Goal: Navigation & Orientation: Find specific page/section

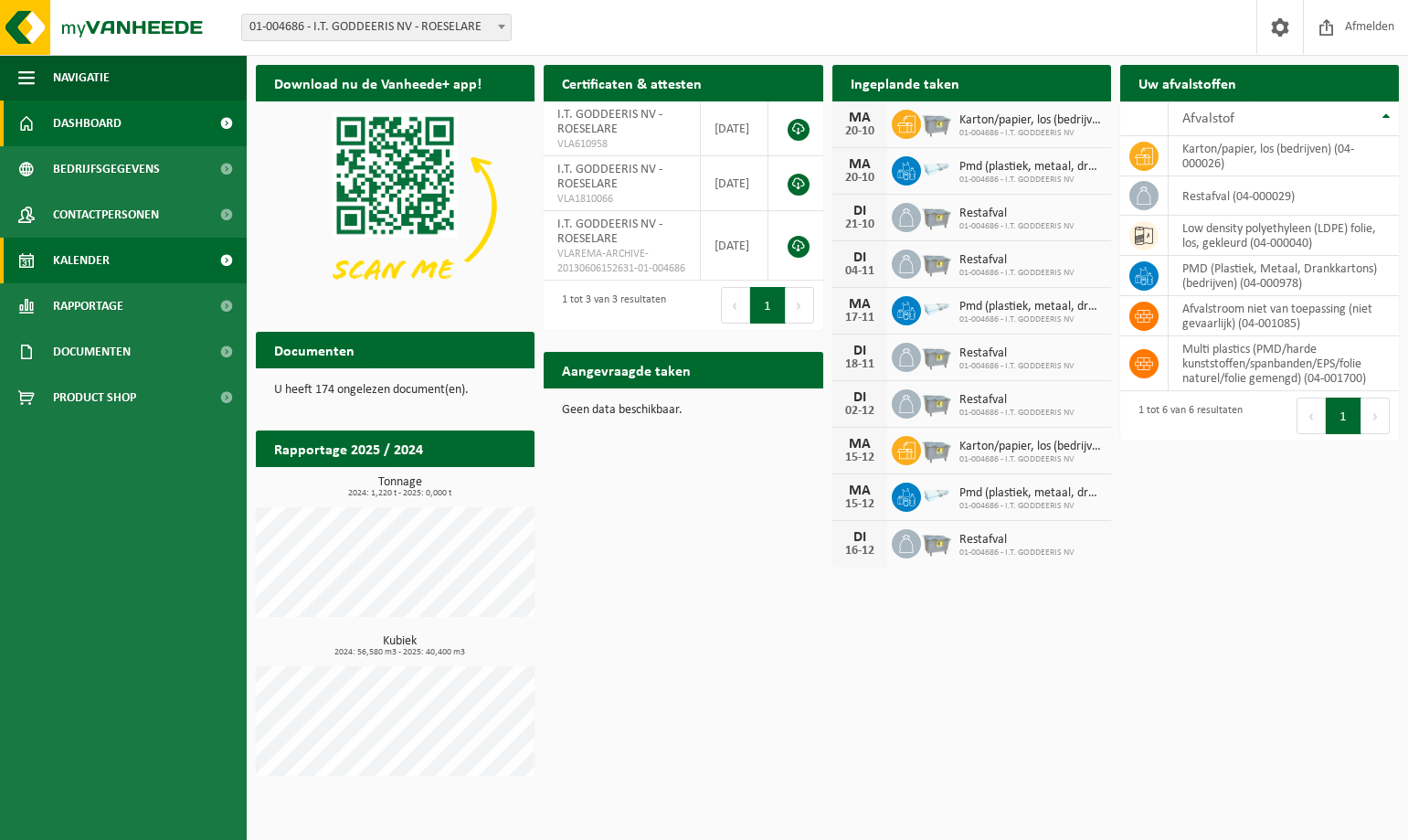
click at [225, 257] on span at bounding box center [225, 260] width 41 height 46
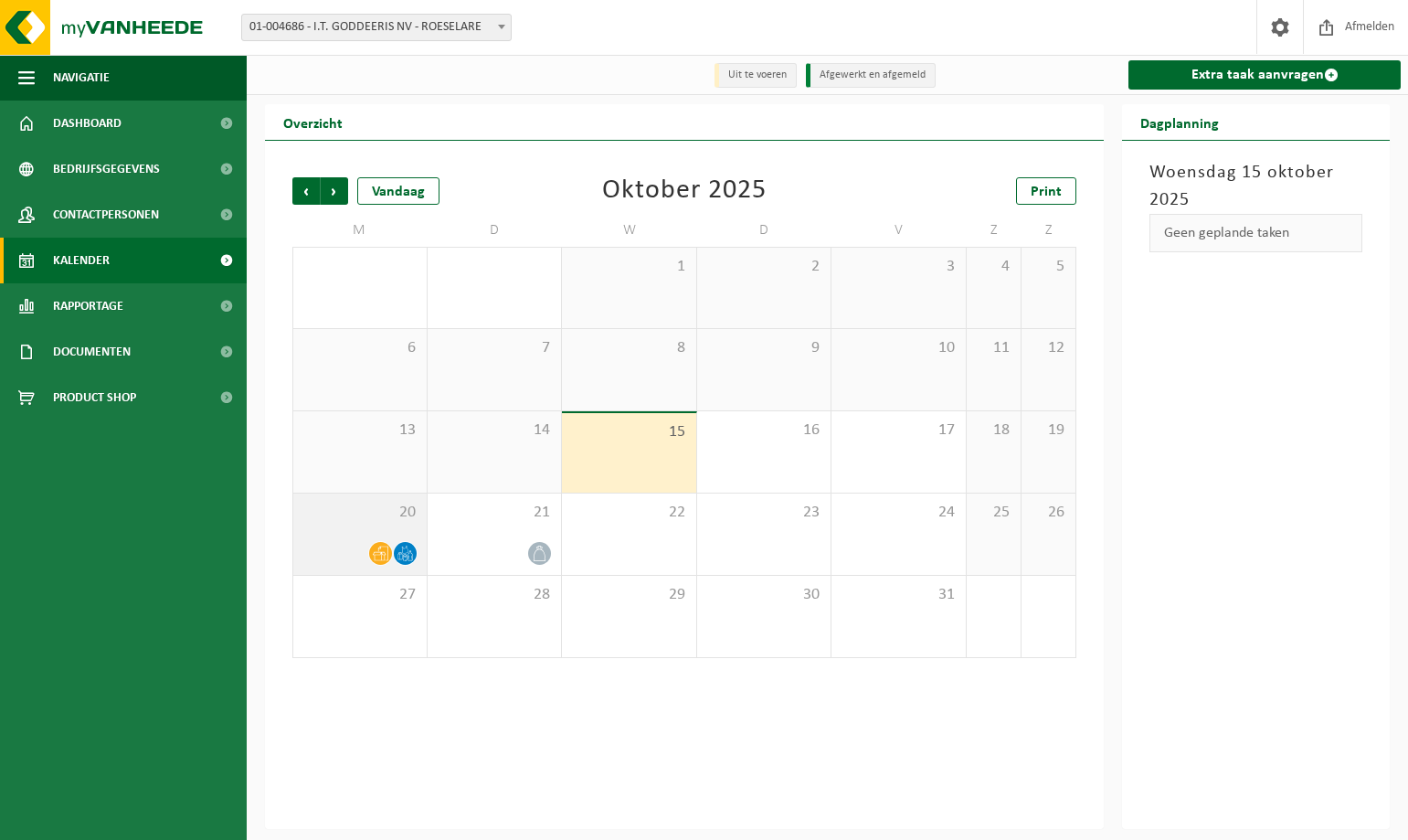
click at [365, 552] on div at bounding box center [360, 553] width 115 height 25
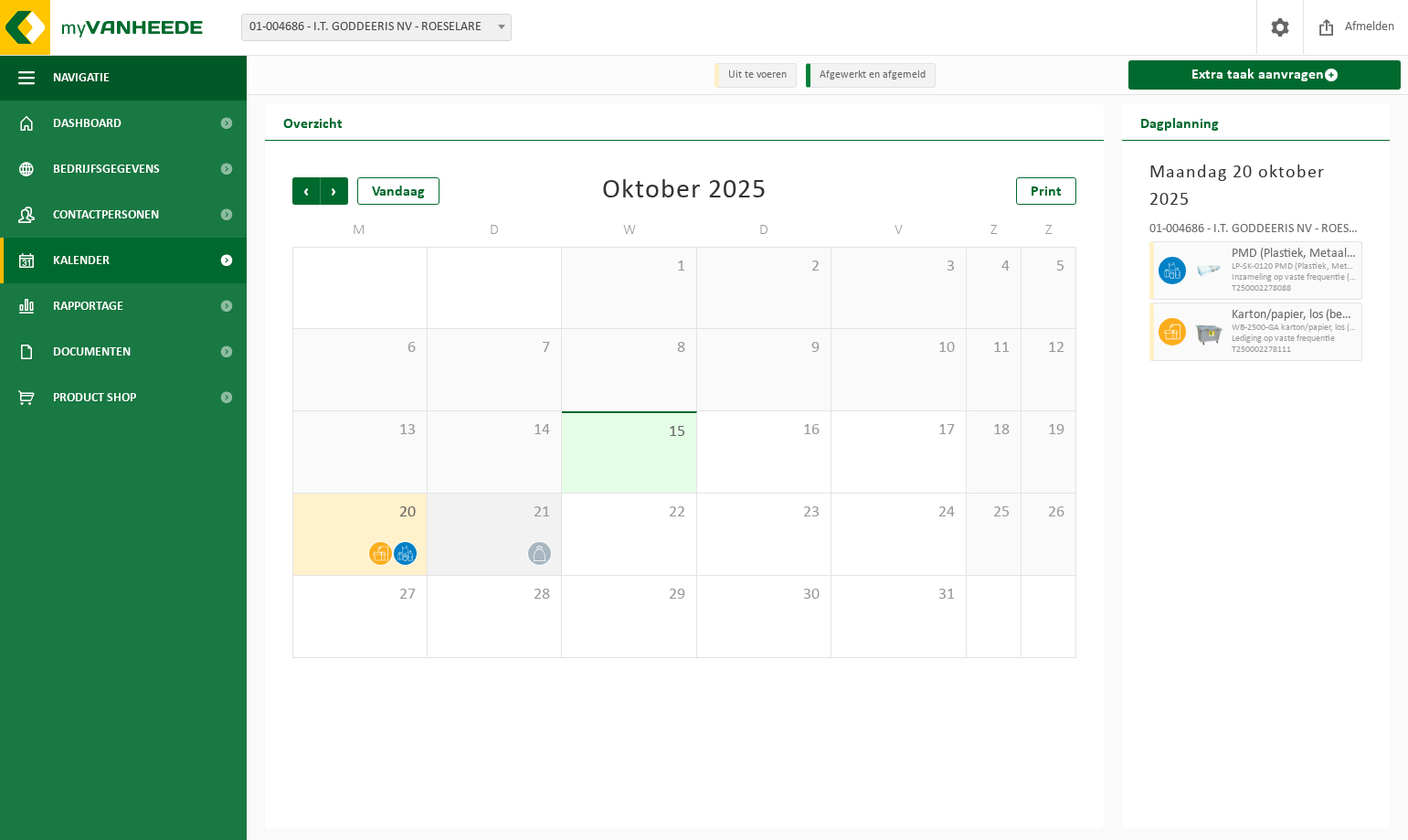
click at [506, 536] on div "21" at bounding box center [494, 534] width 134 height 81
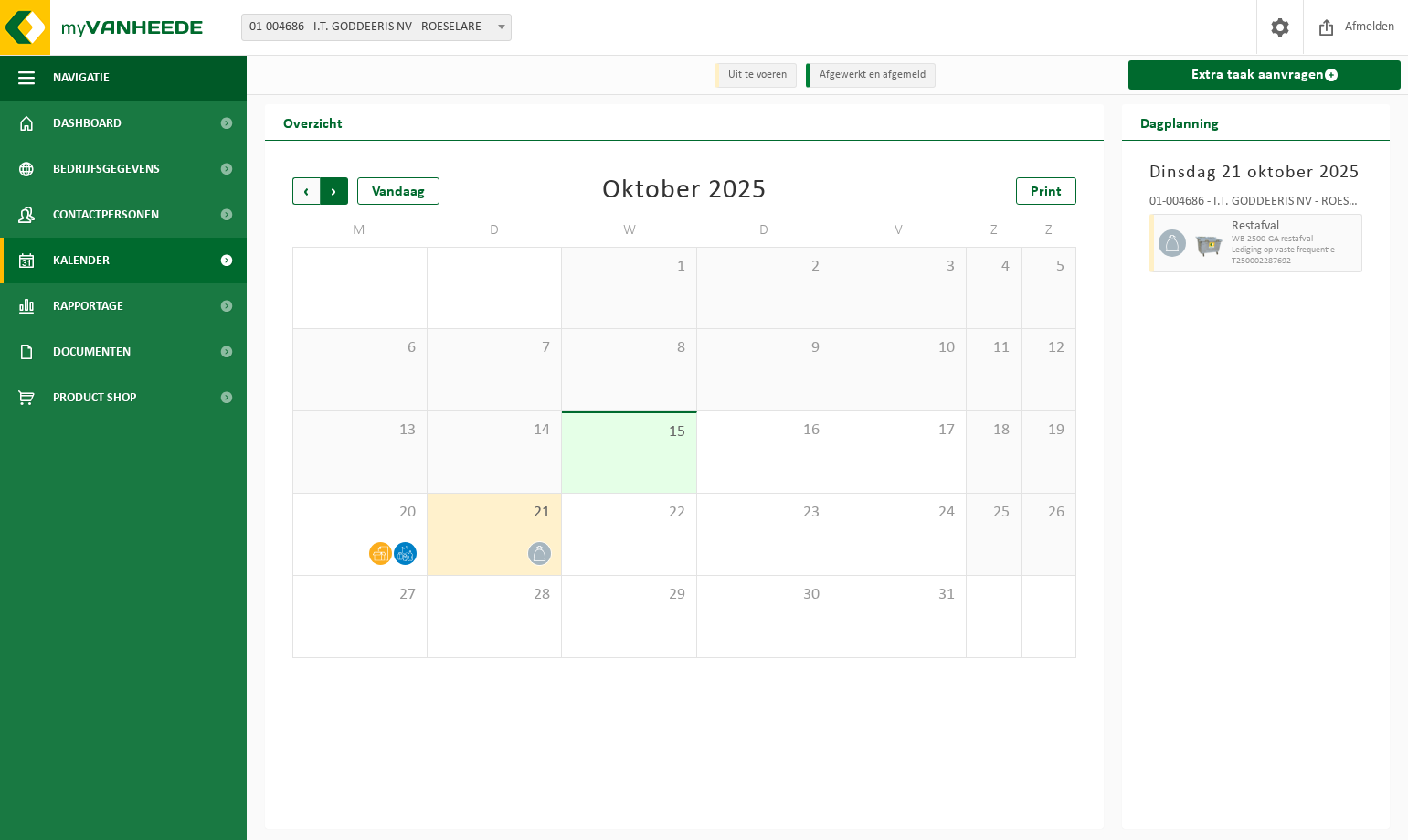
click at [298, 190] on span "Vorige" at bounding box center [307, 192] width 28 height 28
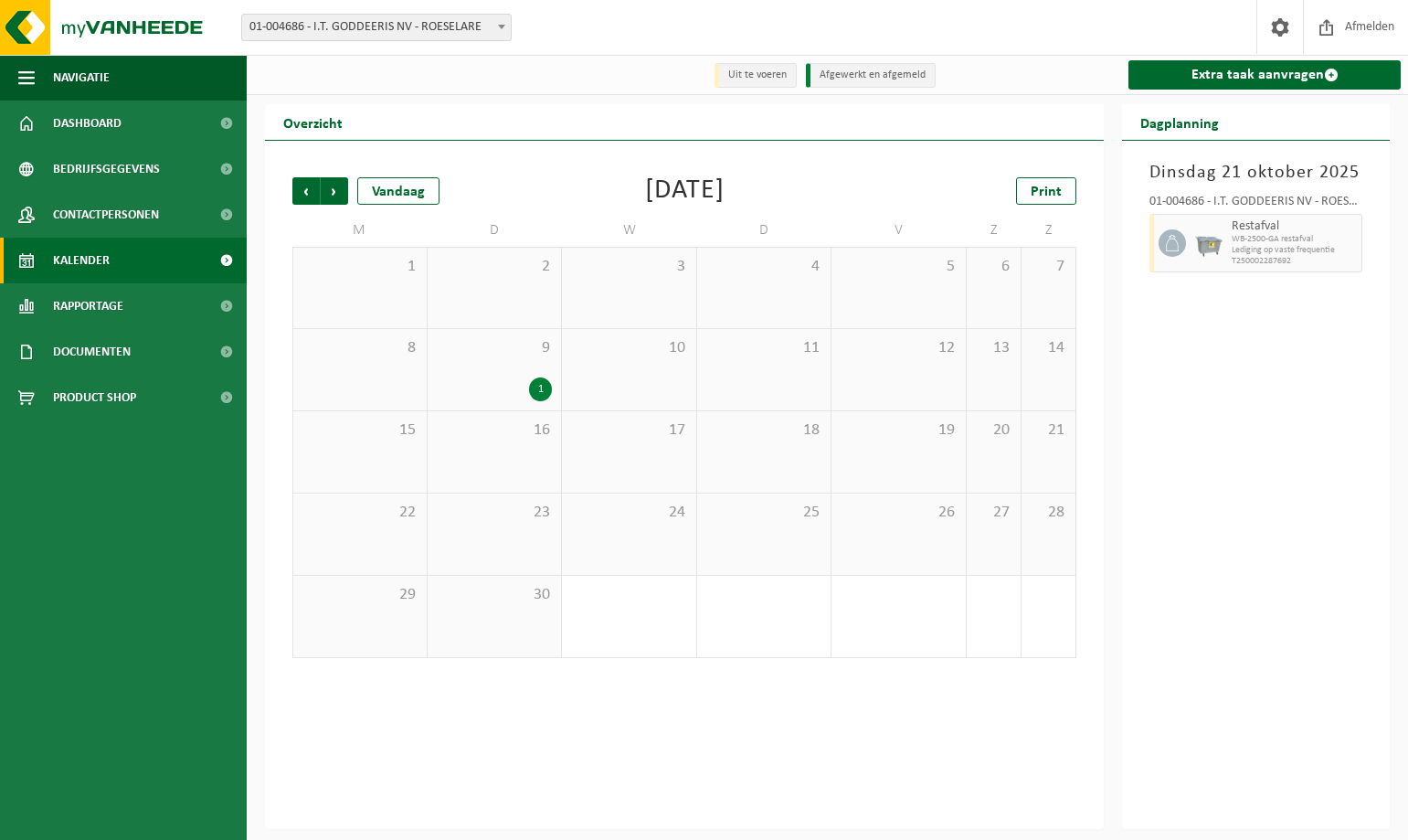
click at [298, 190] on span "Vorige" at bounding box center [307, 192] width 28 height 28
click at [337, 194] on span "Volgende" at bounding box center [335, 192] width 28 height 28
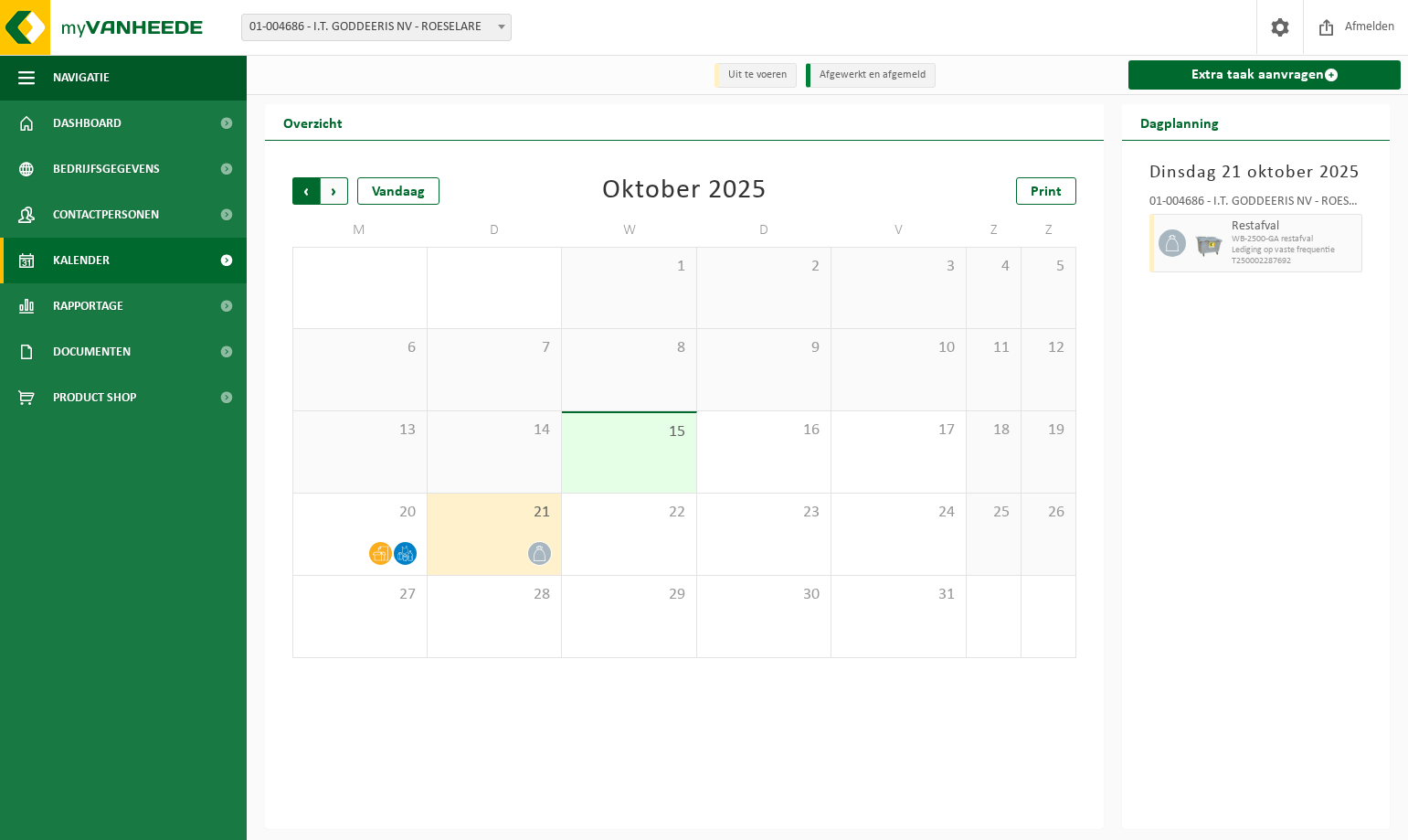
click at [338, 194] on span "Volgende" at bounding box center [335, 192] width 28 height 28
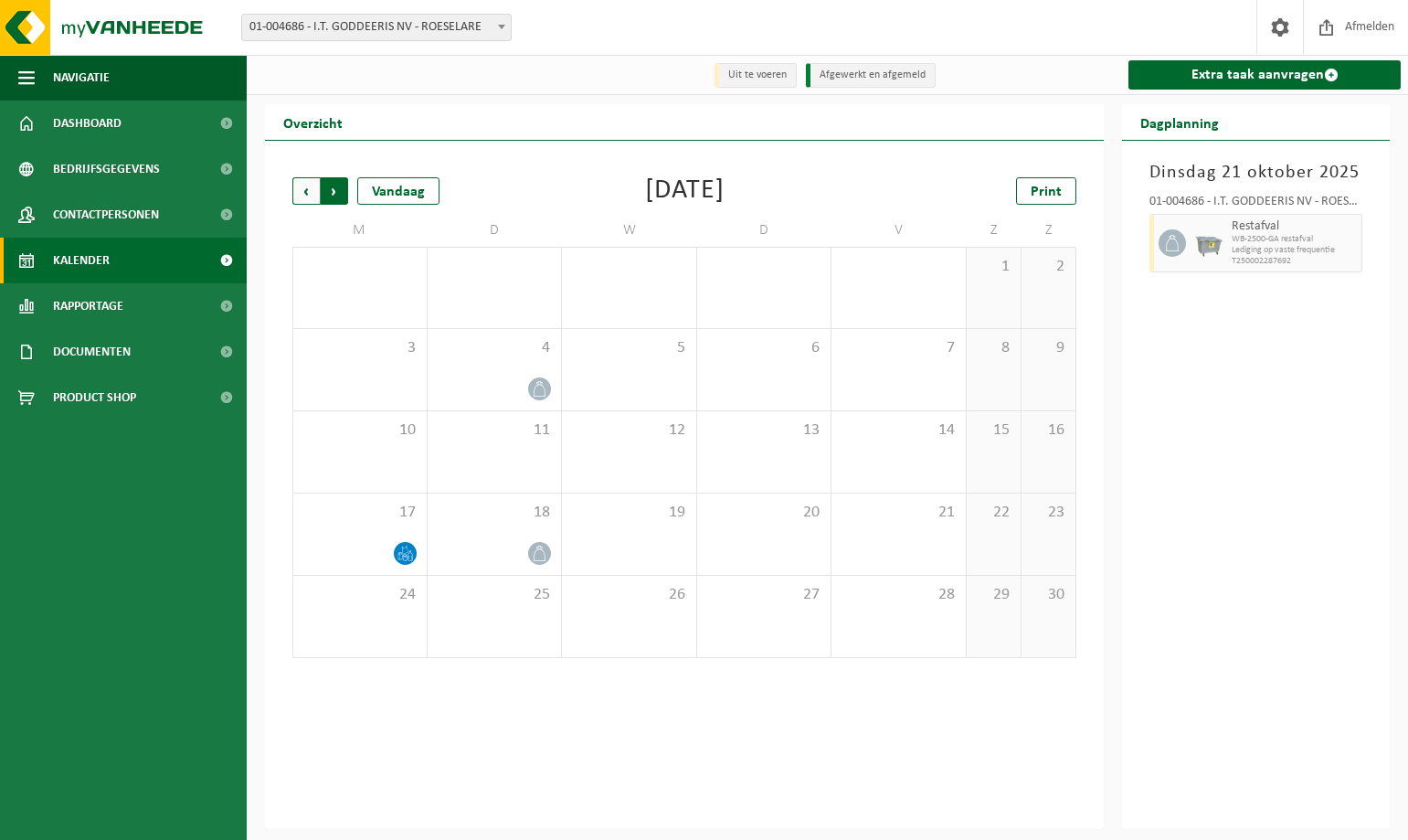
click at [311, 194] on span "Vorige" at bounding box center [307, 192] width 28 height 28
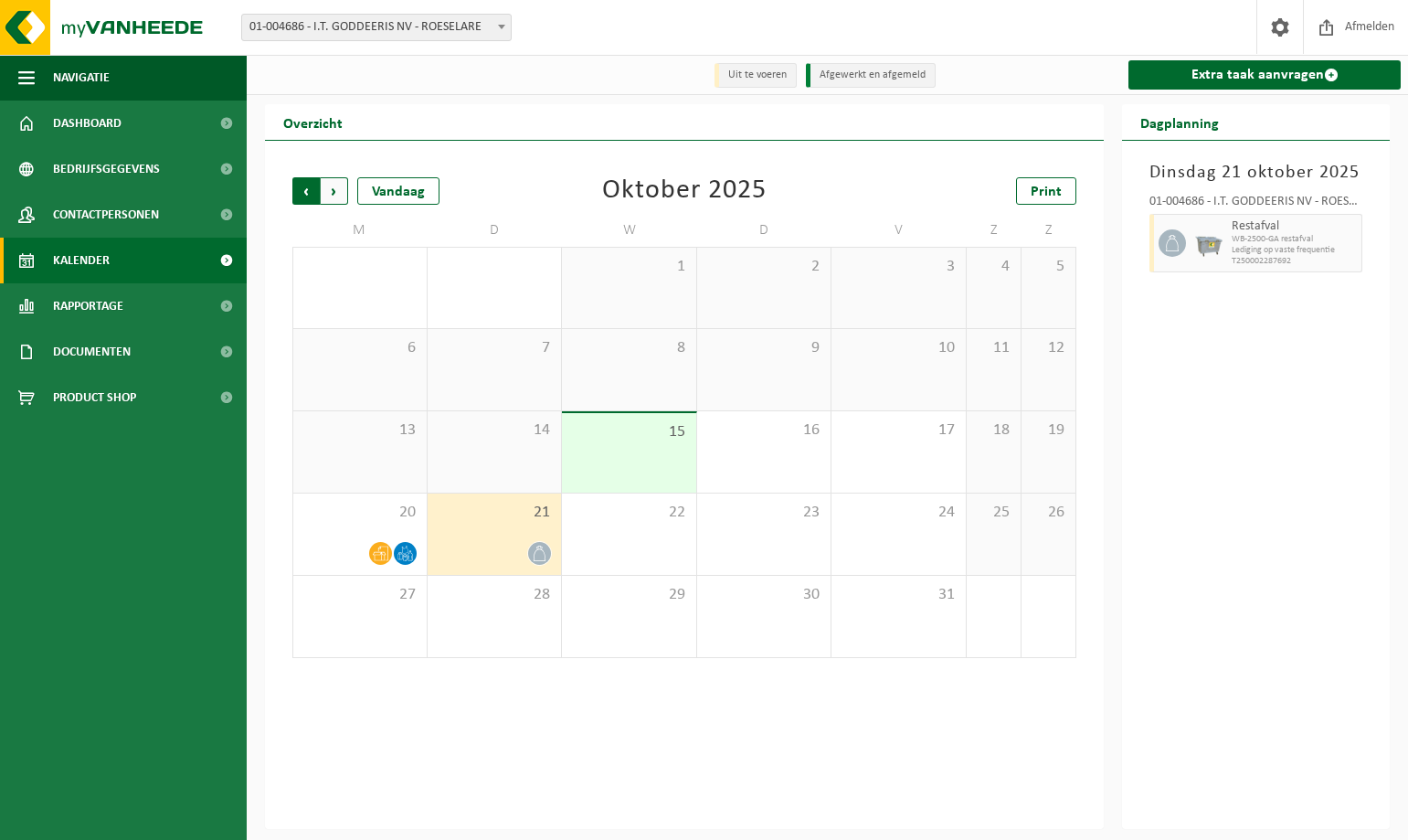
click at [339, 190] on span "Volgende" at bounding box center [335, 192] width 28 height 28
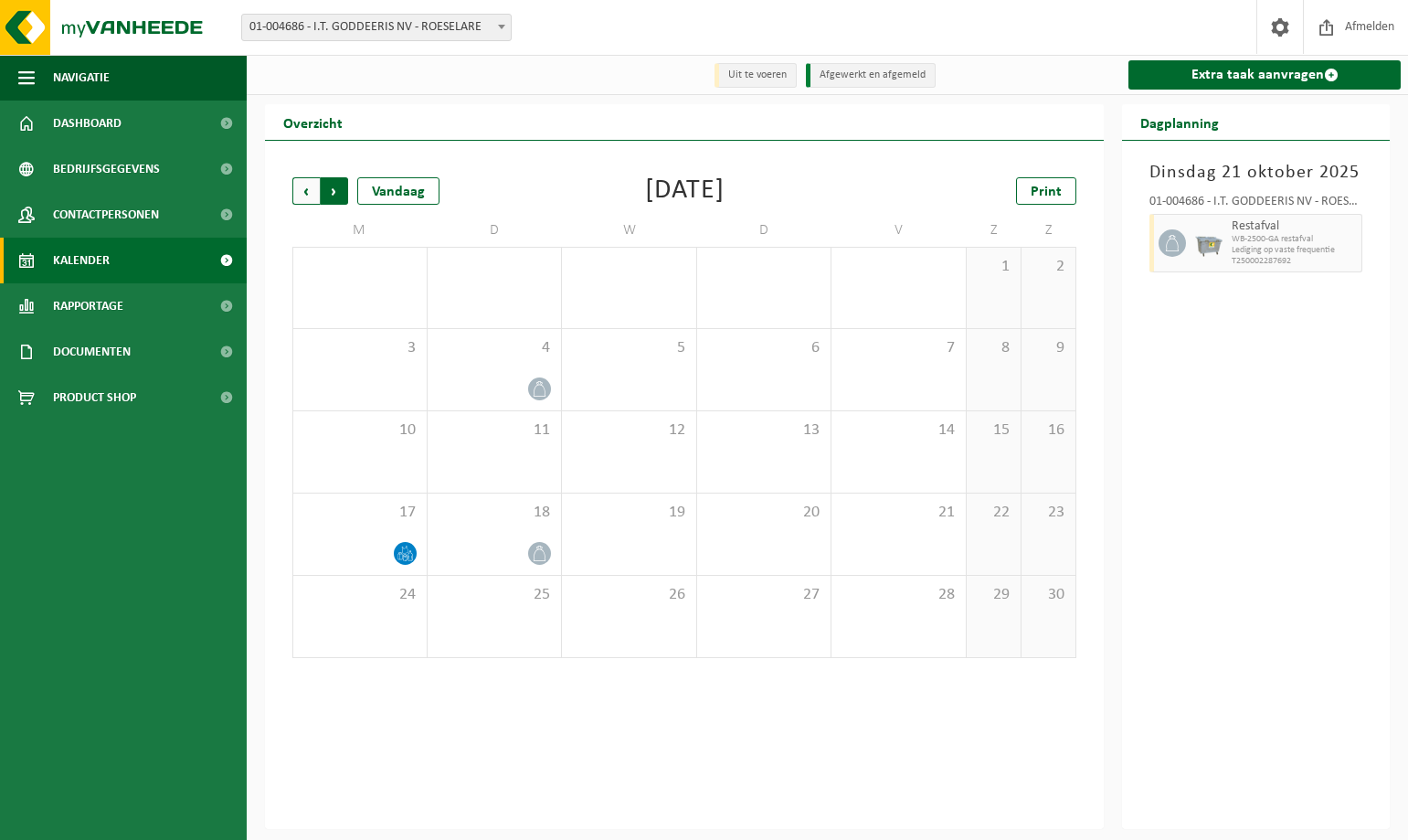
click at [305, 191] on span "Vorige" at bounding box center [307, 192] width 28 height 28
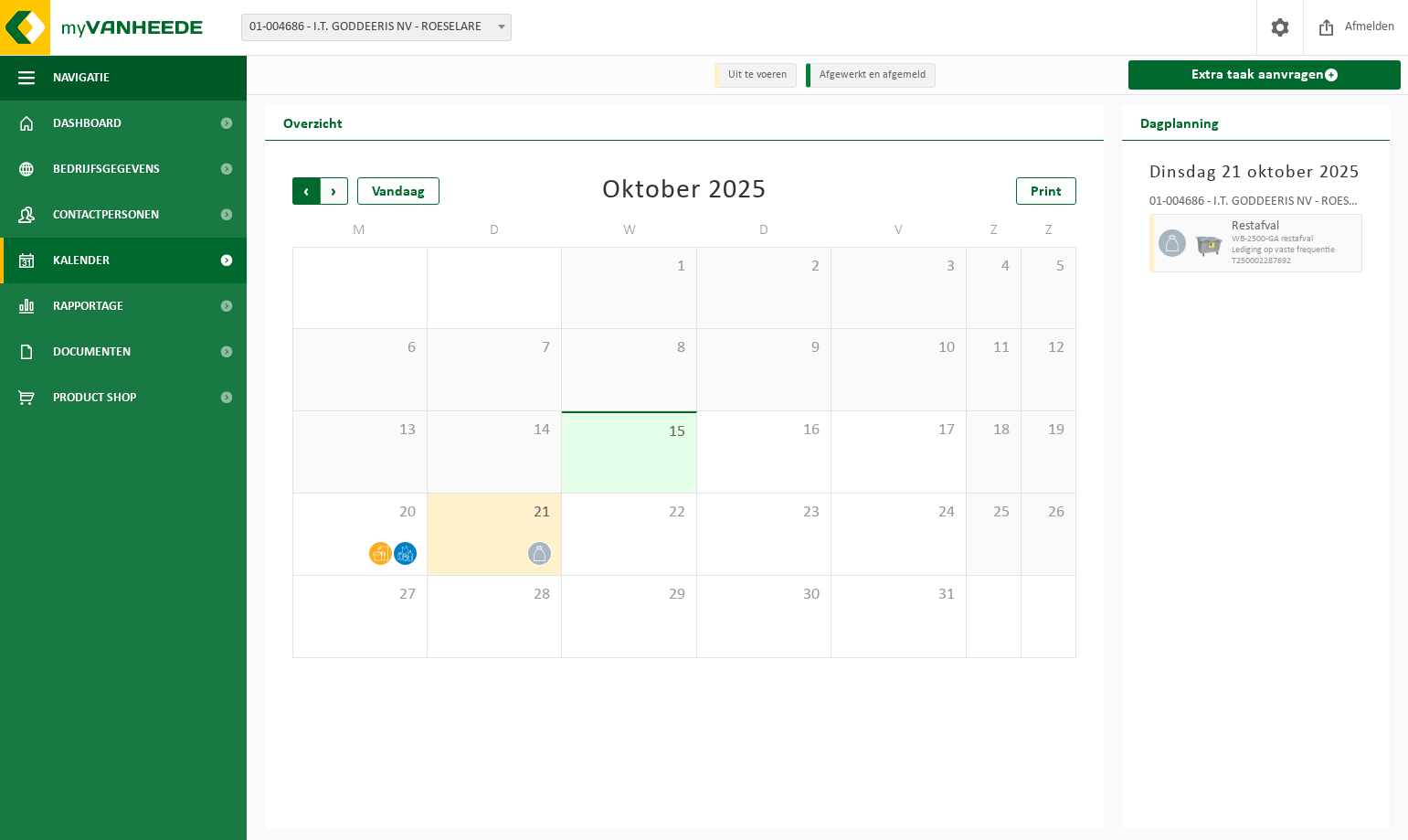
click at [333, 197] on span "Volgende" at bounding box center [335, 192] width 28 height 28
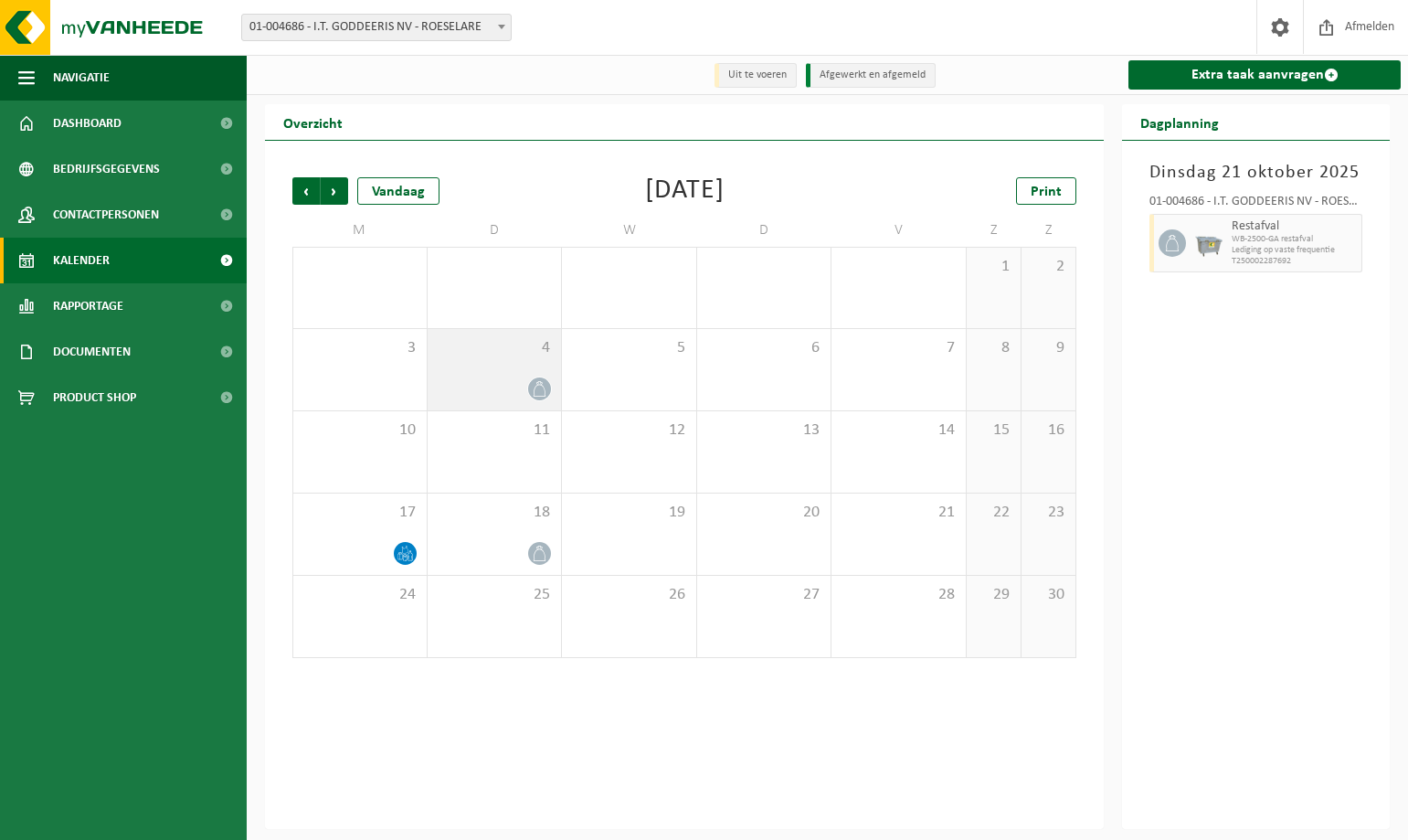
click at [499, 356] on span "4" at bounding box center [494, 349] width 116 height 20
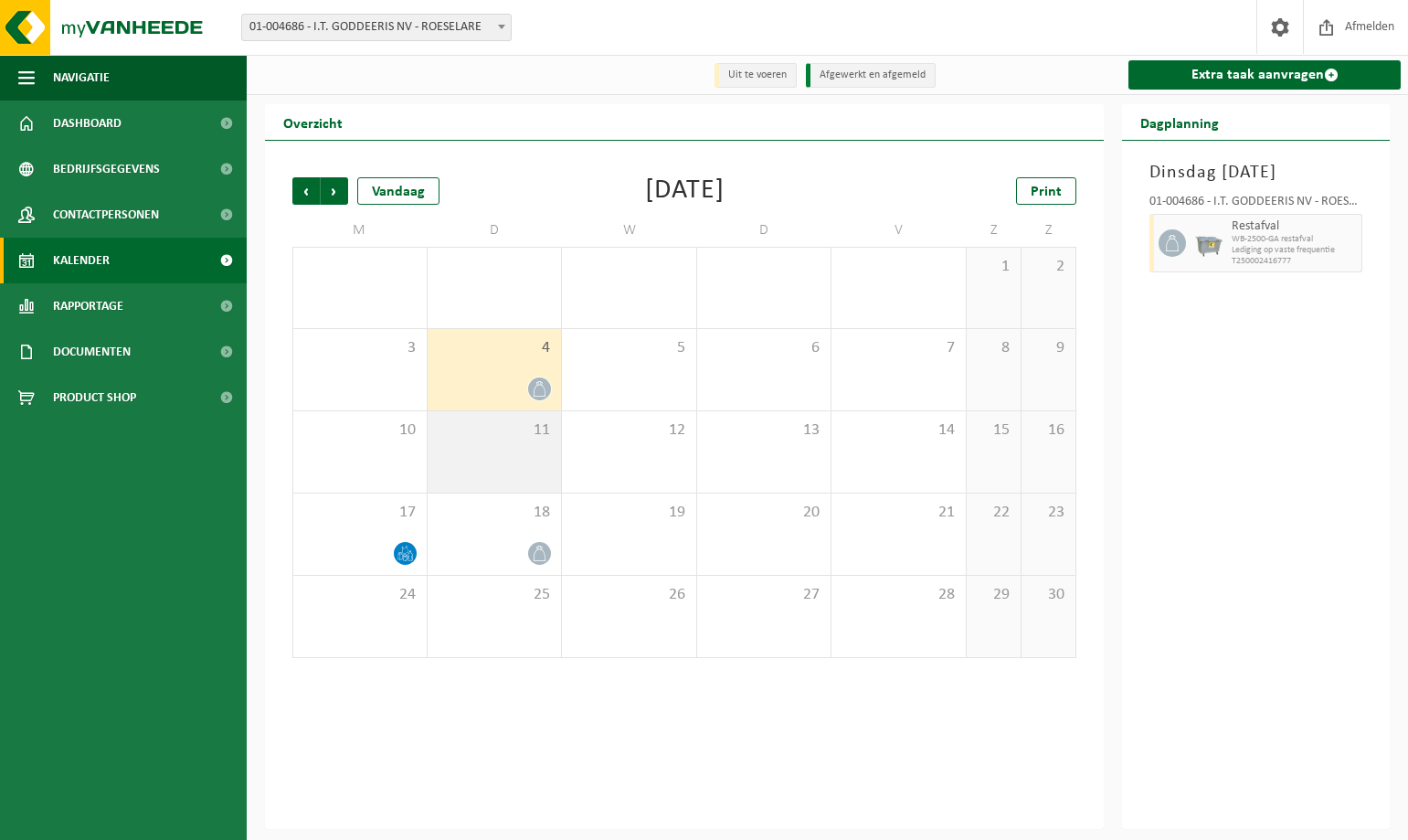
click at [499, 433] on span "11" at bounding box center [494, 430] width 116 height 20
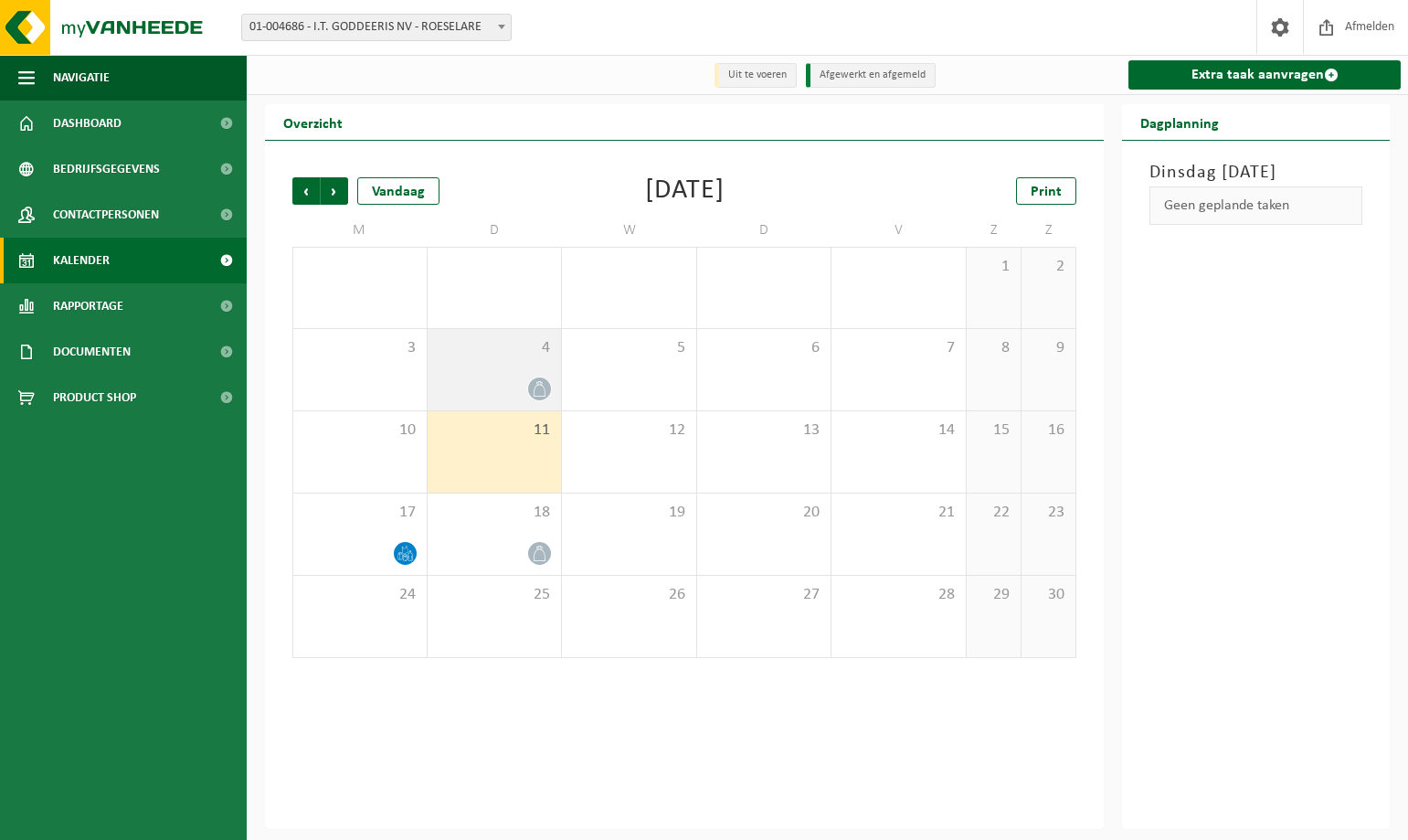
click at [533, 369] on div "4" at bounding box center [494, 369] width 134 height 81
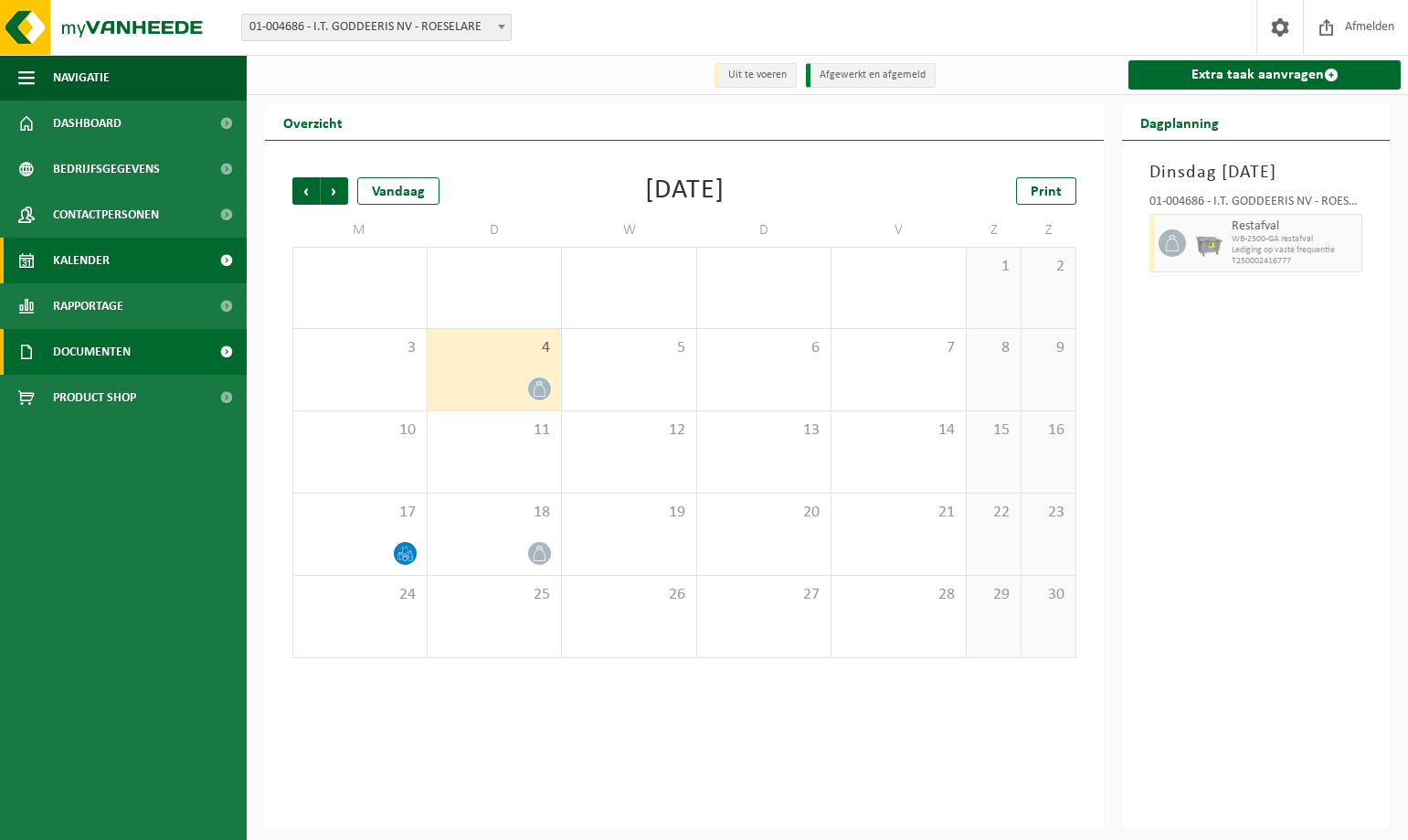
click at [173, 340] on link "Documenten" at bounding box center [123, 351] width 246 height 46
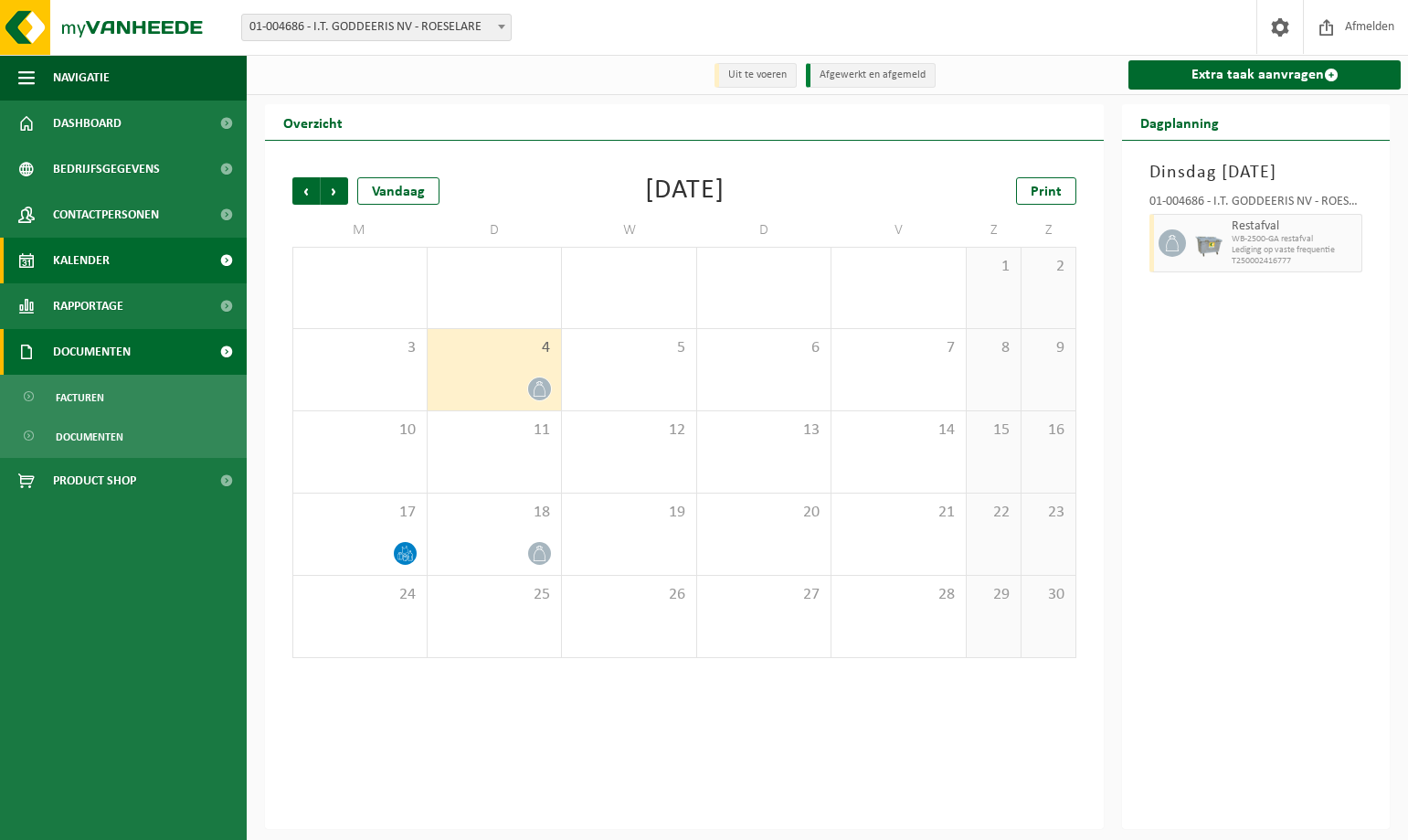
click at [165, 337] on link "Documenten" at bounding box center [123, 351] width 246 height 46
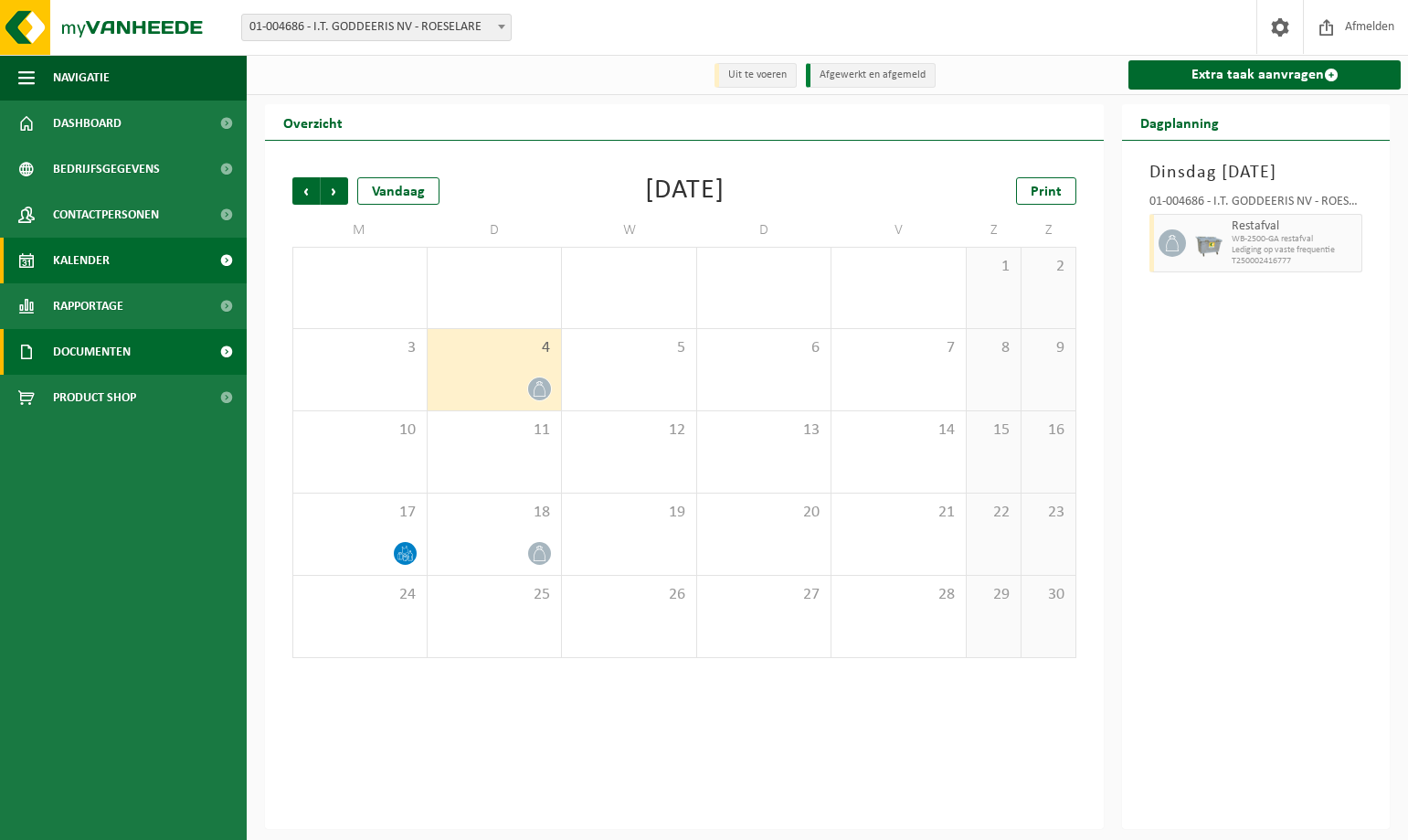
click at [167, 336] on link "Documenten" at bounding box center [123, 351] width 246 height 46
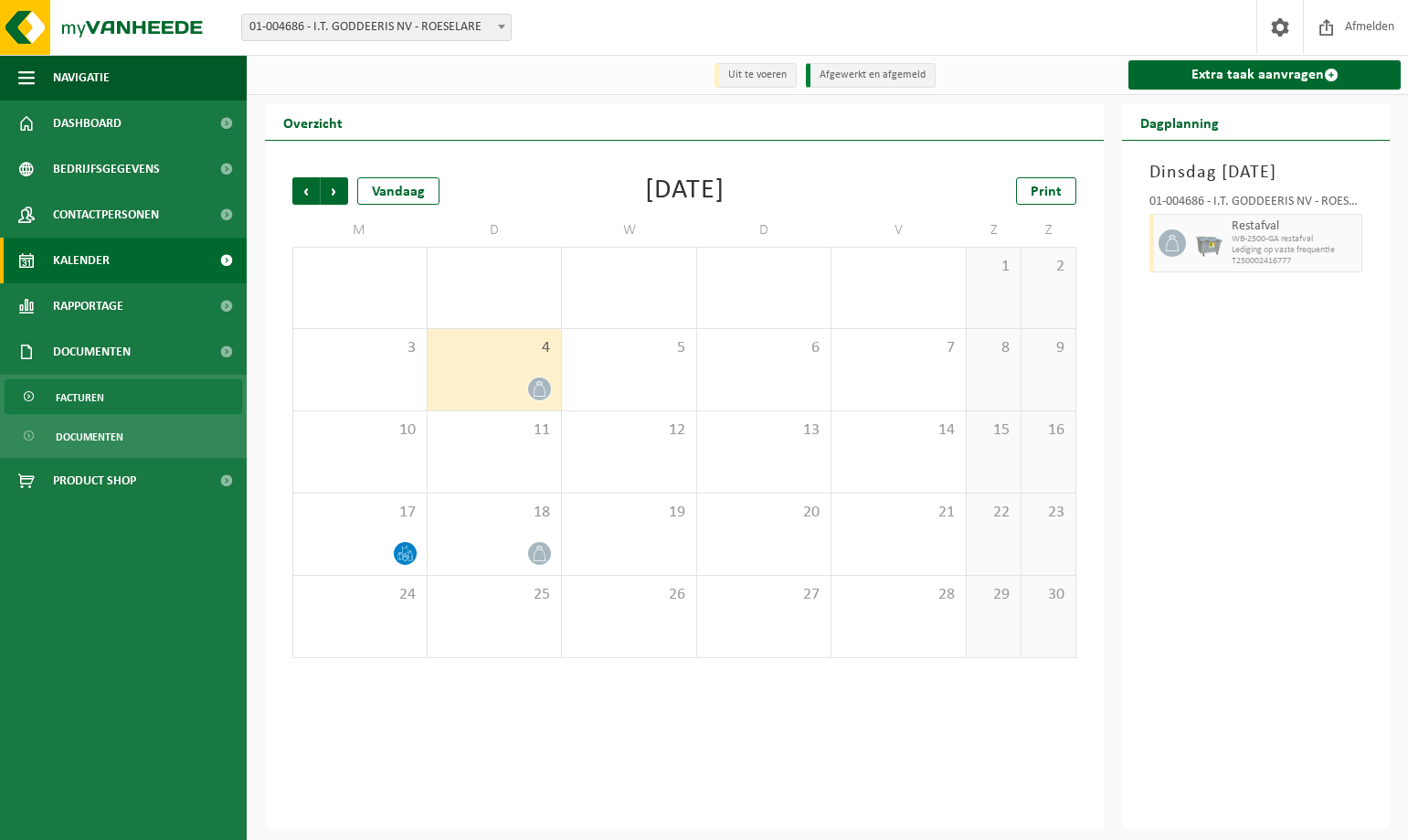
click at [88, 395] on span "Facturen" at bounding box center [79, 397] width 49 height 35
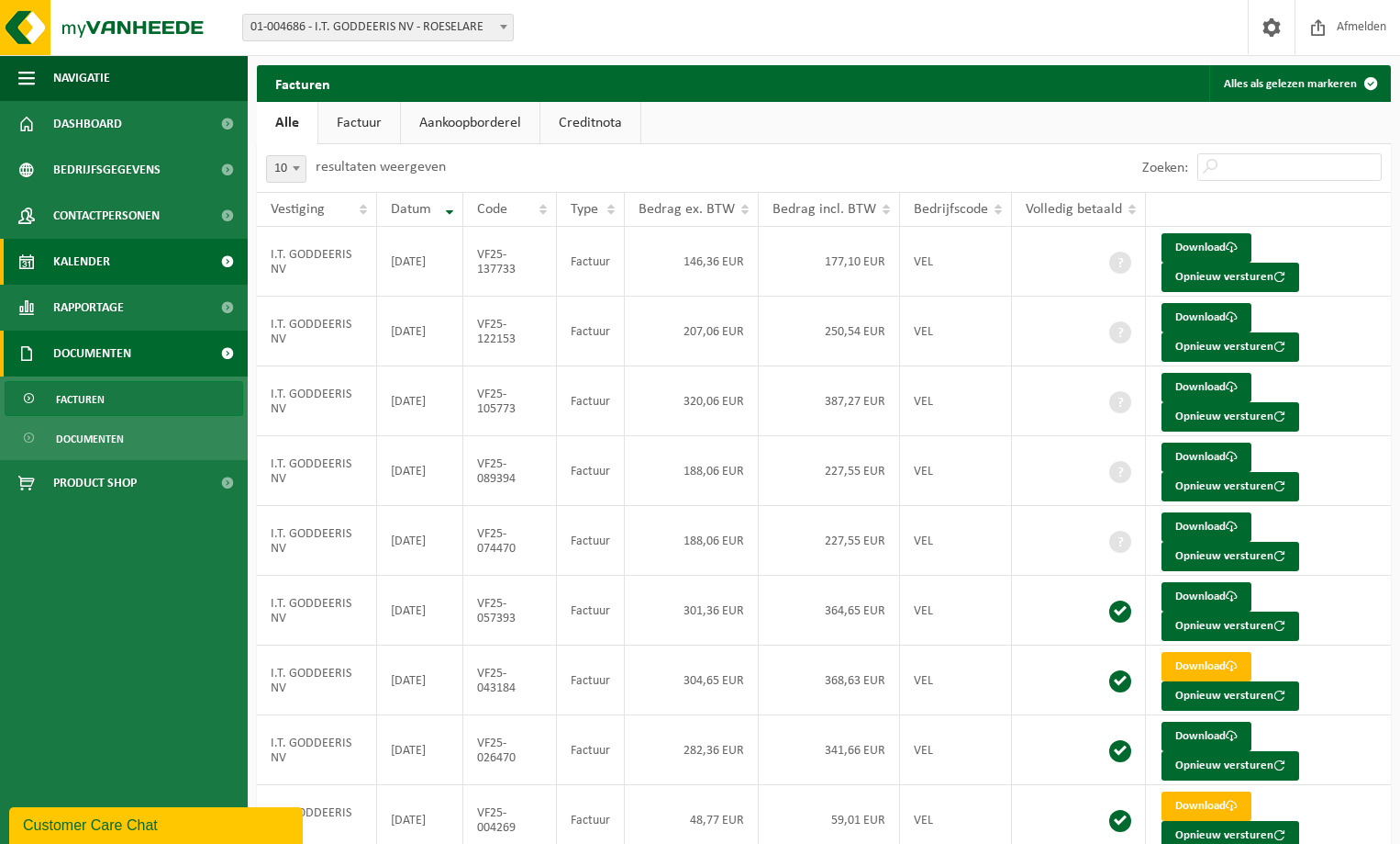
click at [158, 257] on link "Kalender" at bounding box center [124, 261] width 247 height 46
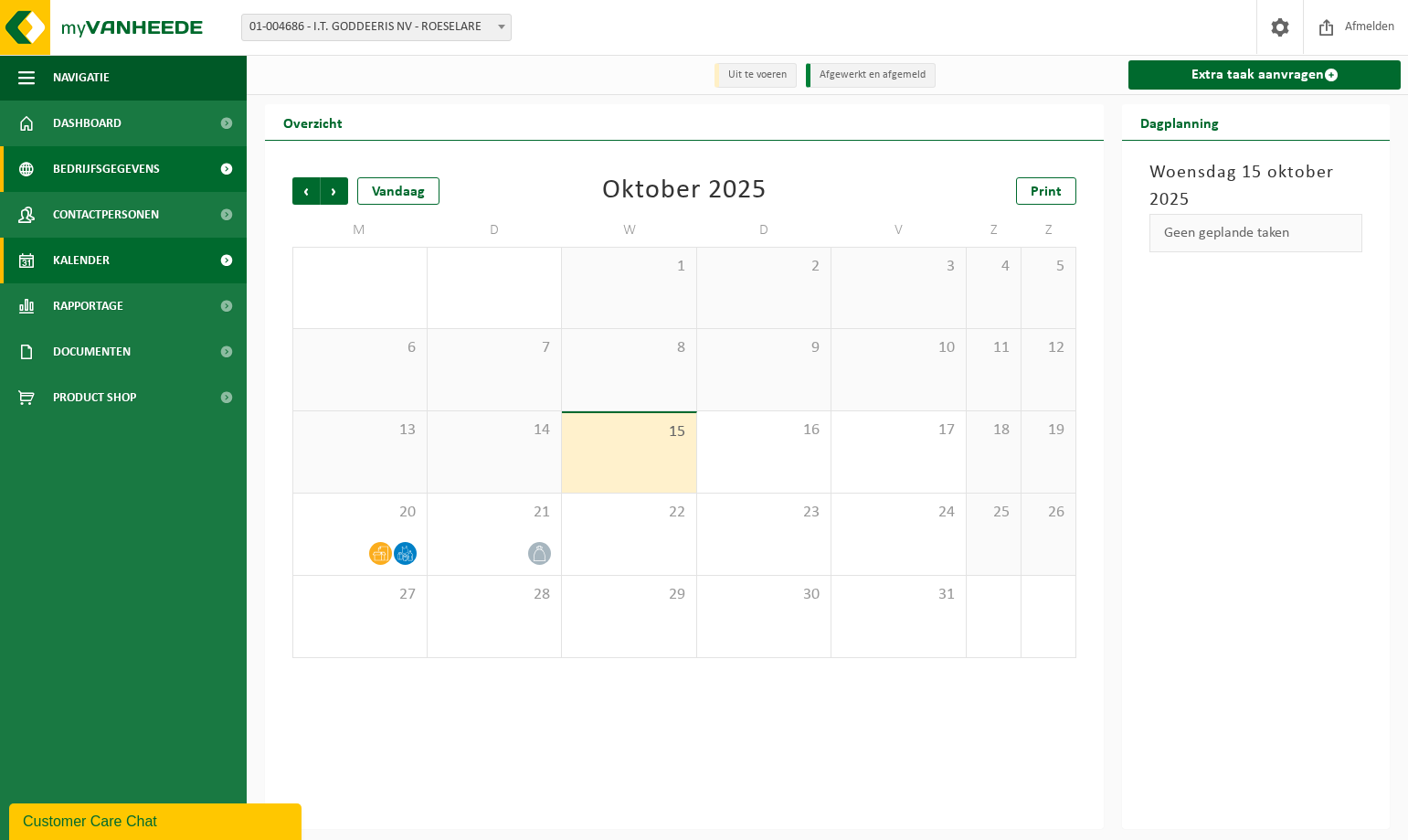
click at [124, 167] on span "Bedrijfsgegevens" at bounding box center [106, 169] width 107 height 46
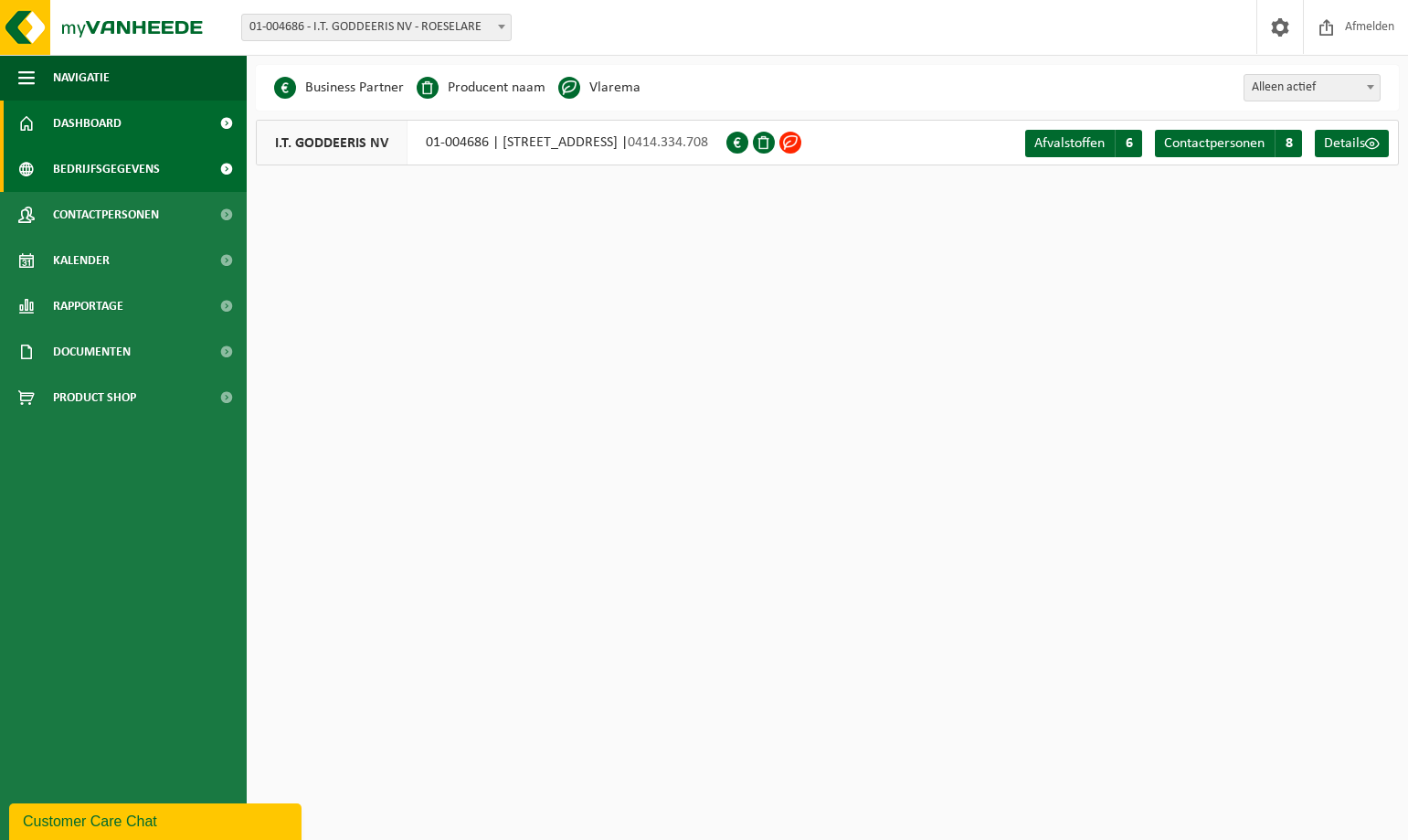
click at [144, 131] on link "Dashboard" at bounding box center [123, 123] width 246 height 46
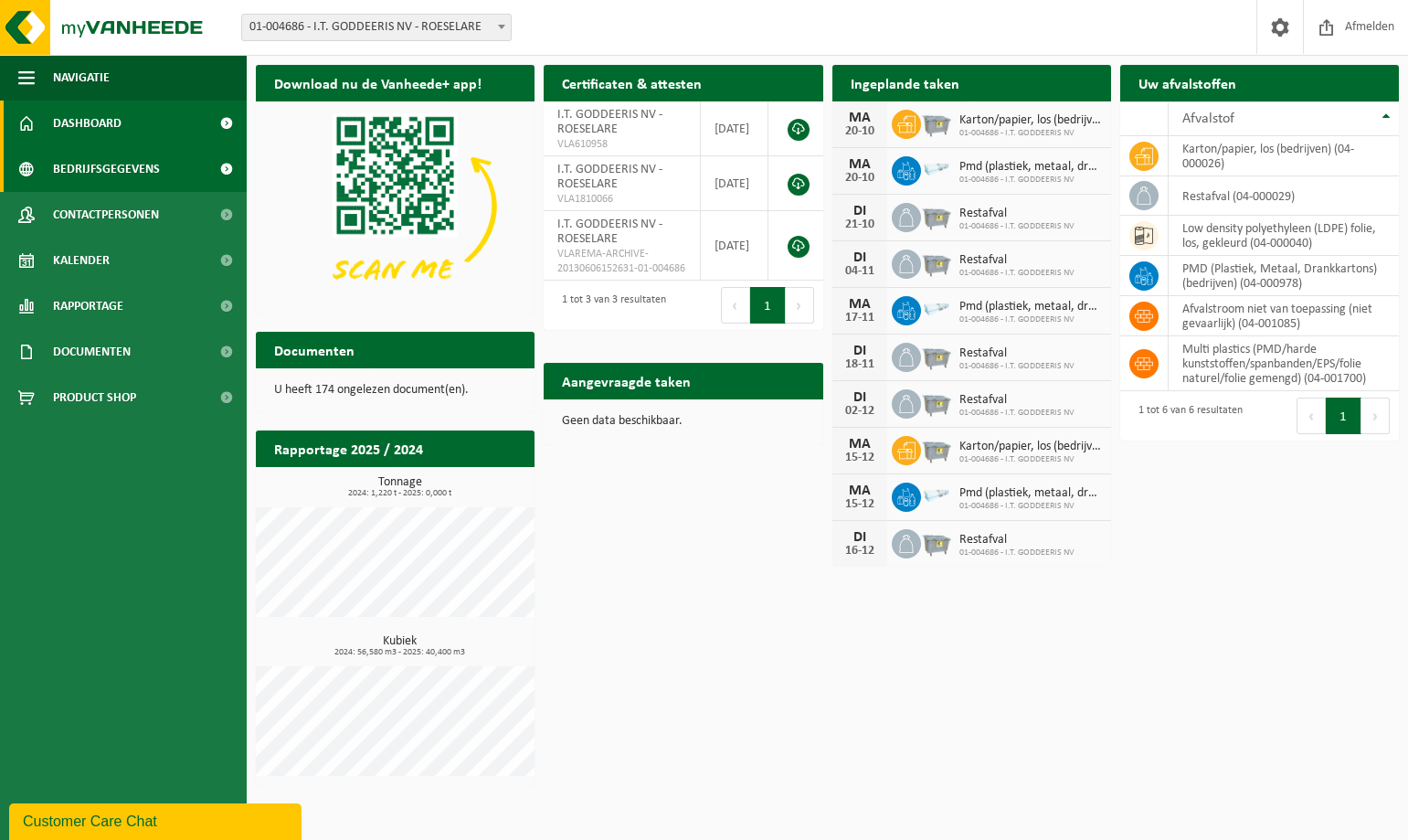
click at [156, 167] on span "Bedrijfsgegevens" at bounding box center [106, 169] width 107 height 46
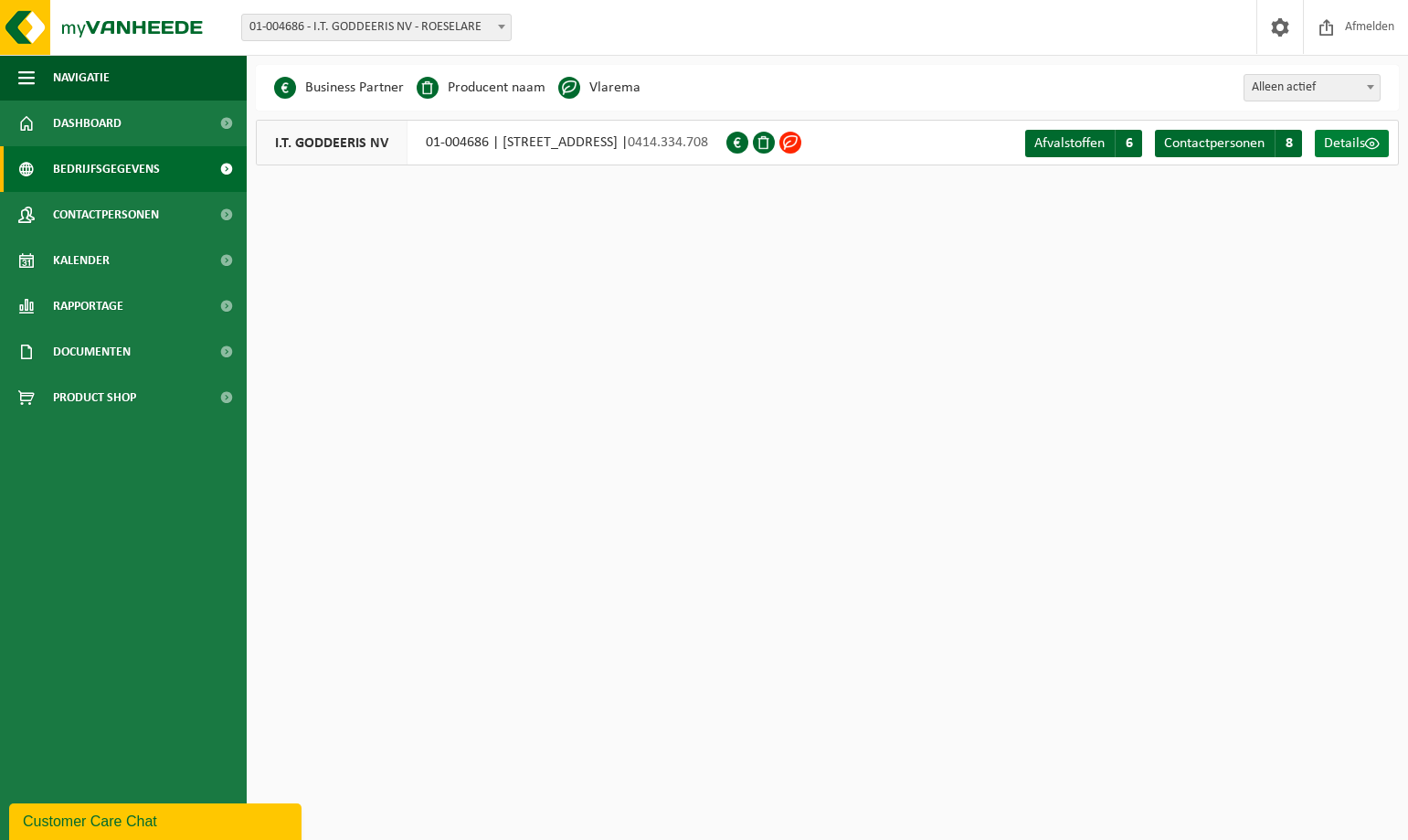
click at [1359, 143] on span "Details" at bounding box center [1344, 143] width 41 height 15
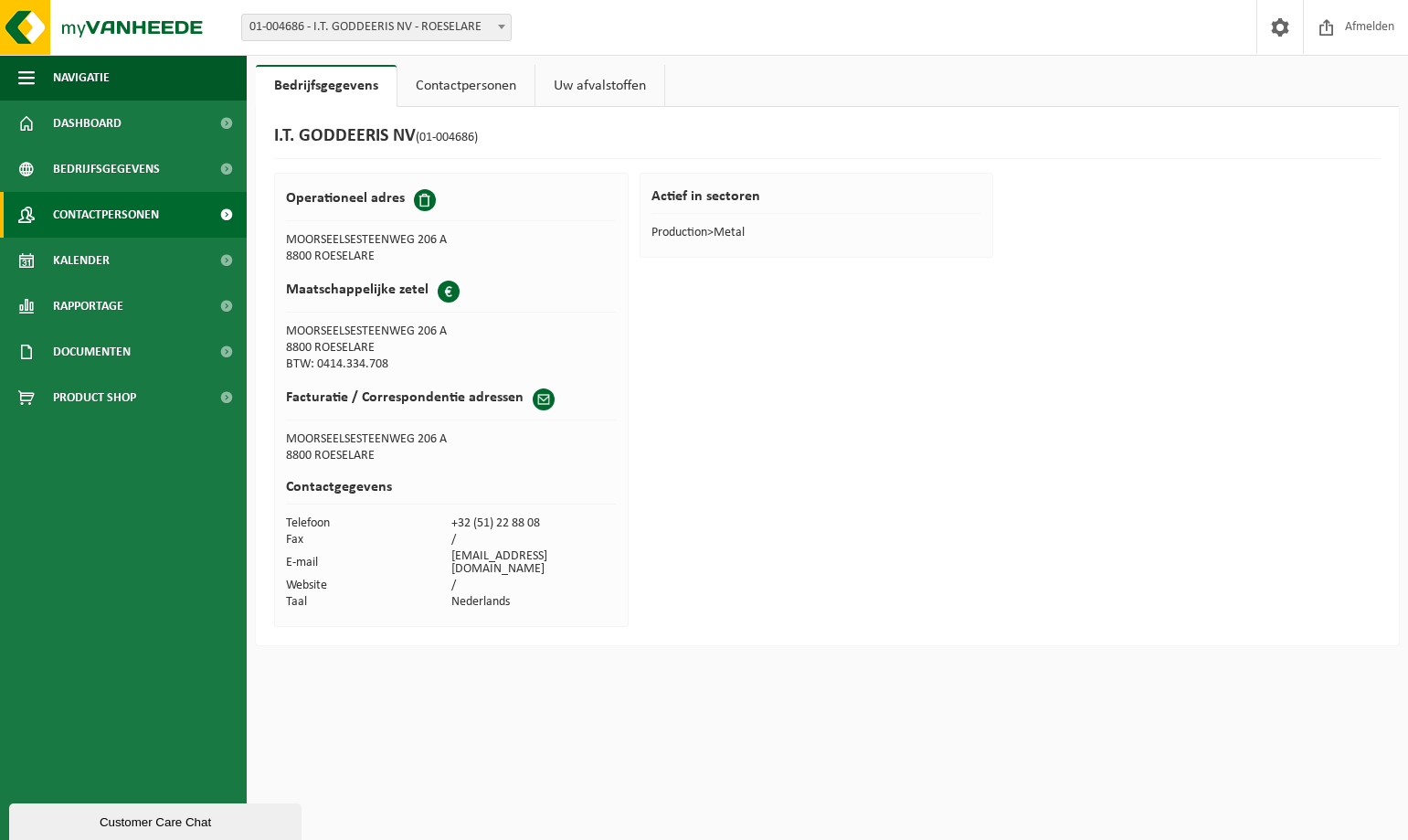
click at [136, 208] on span "Contactpersonen" at bounding box center [105, 214] width 106 height 46
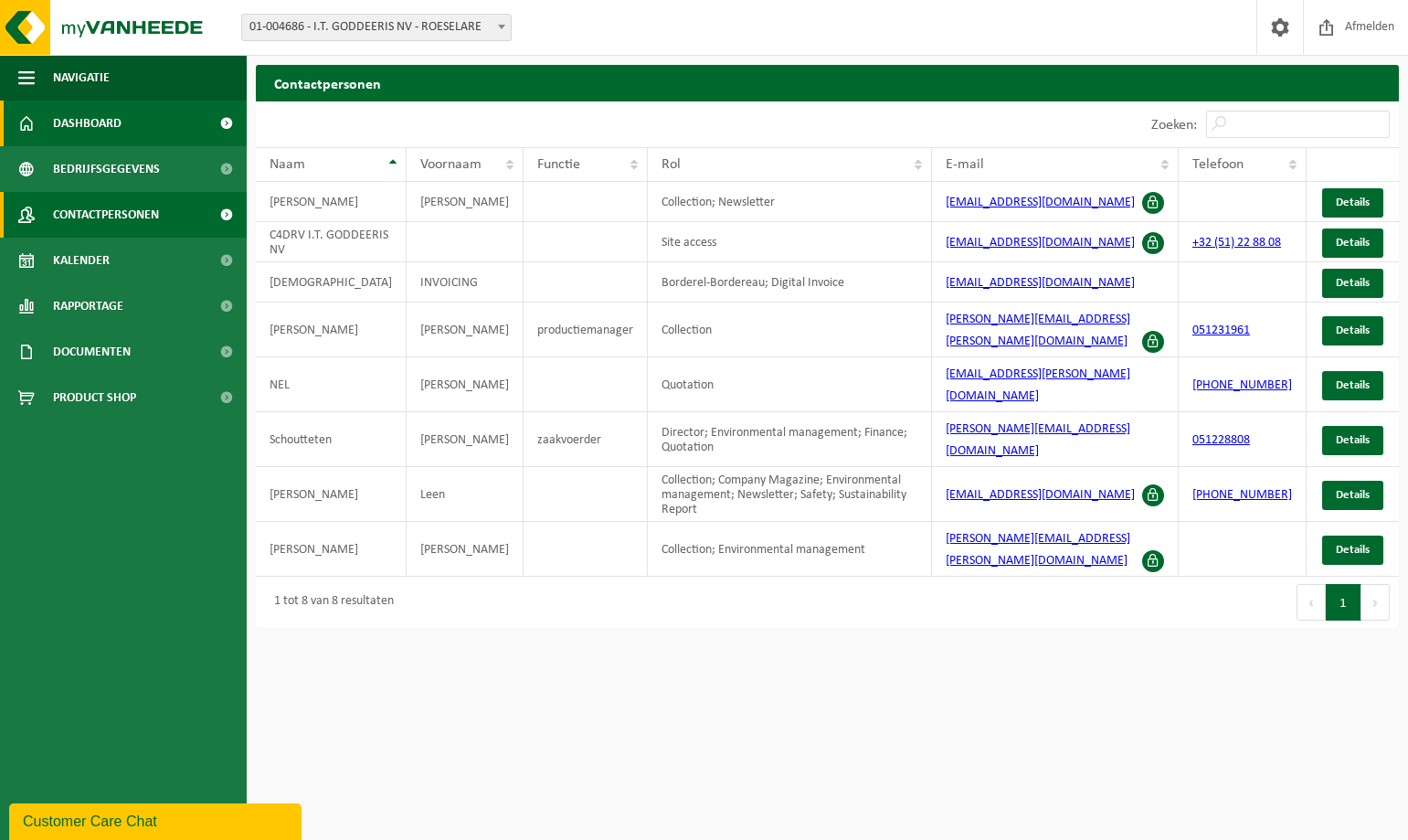
click at [124, 120] on link "Dashboard" at bounding box center [123, 123] width 246 height 46
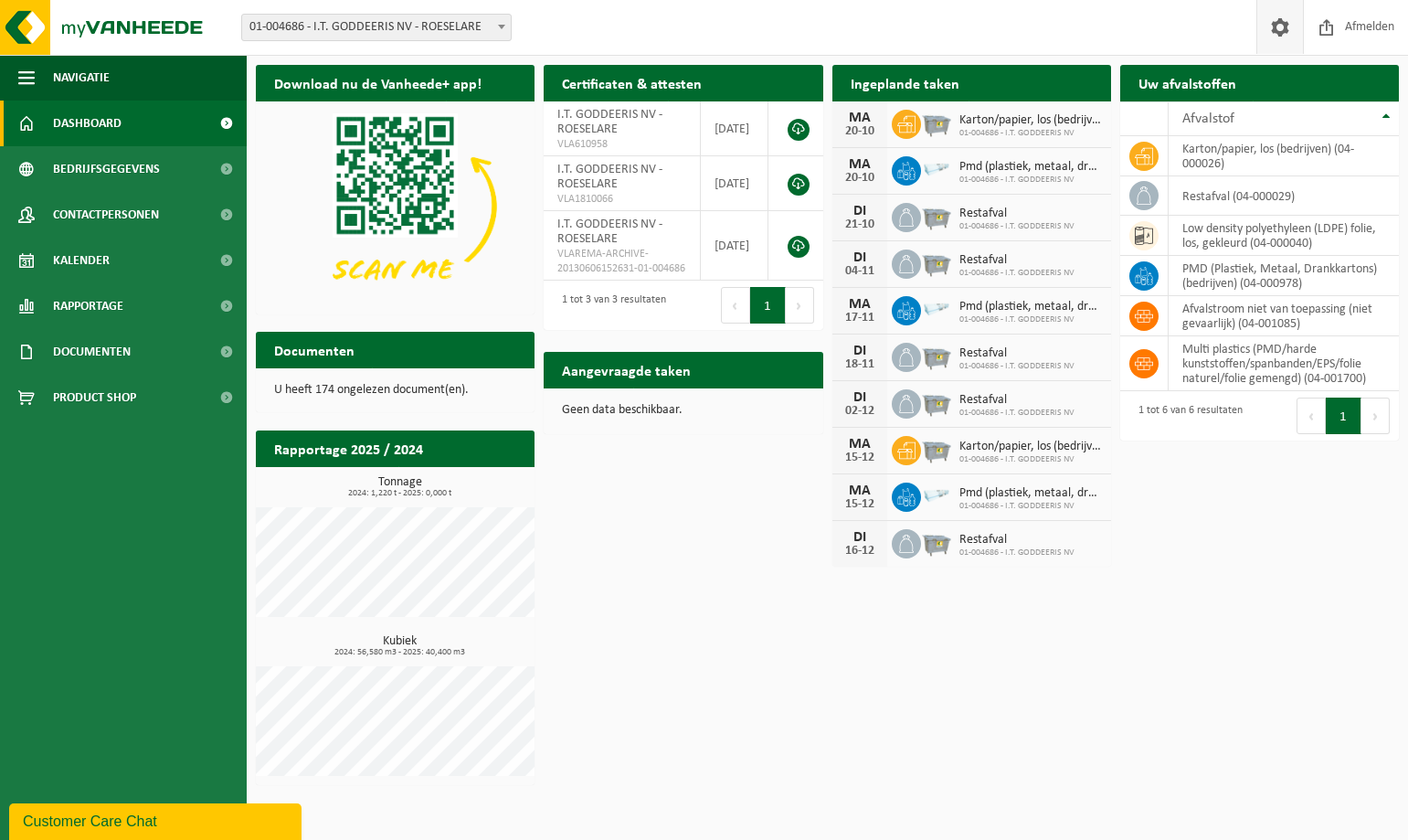
click at [1285, 29] on span at bounding box center [1281, 27] width 28 height 54
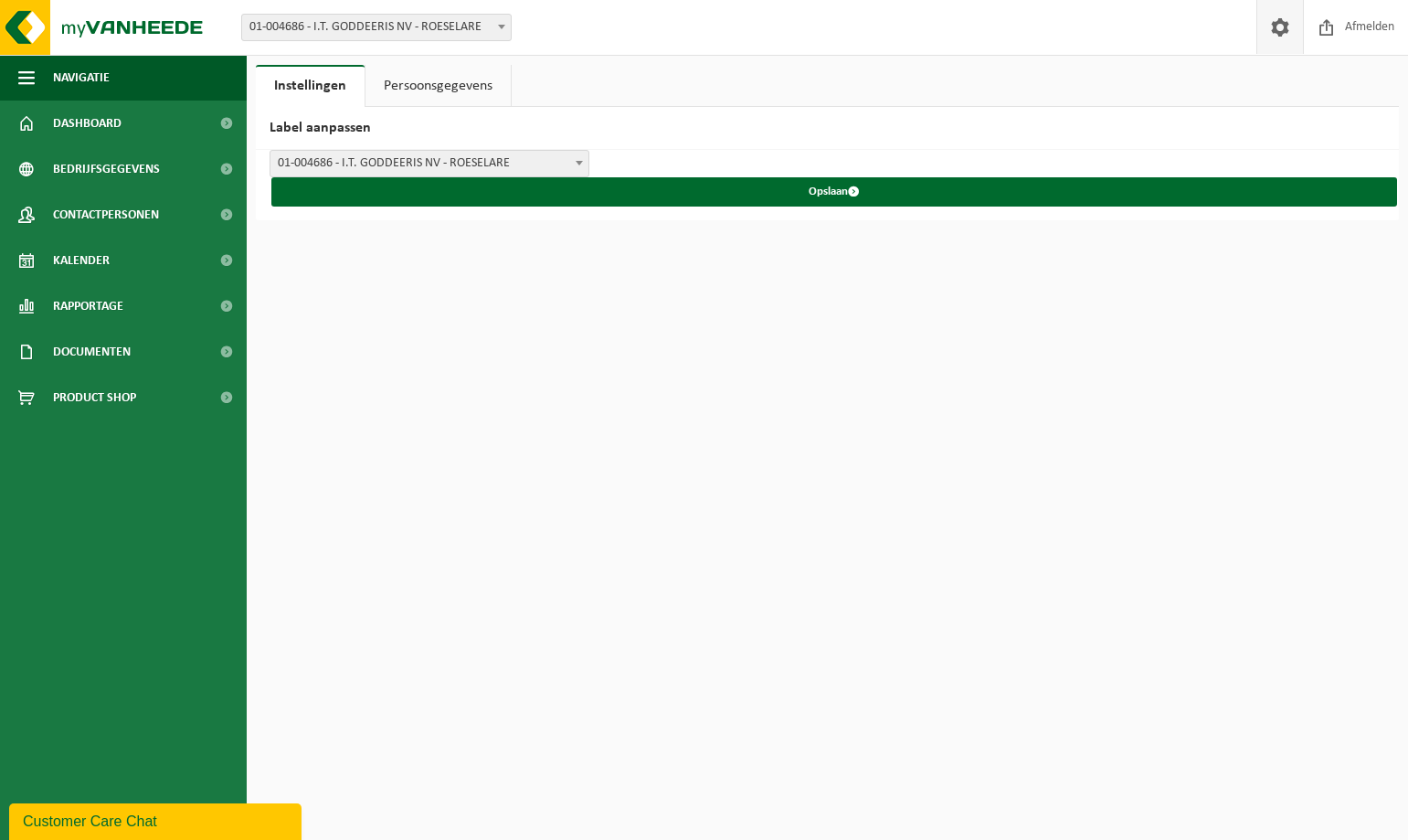
click at [579, 165] on b at bounding box center [579, 163] width 7 height 5
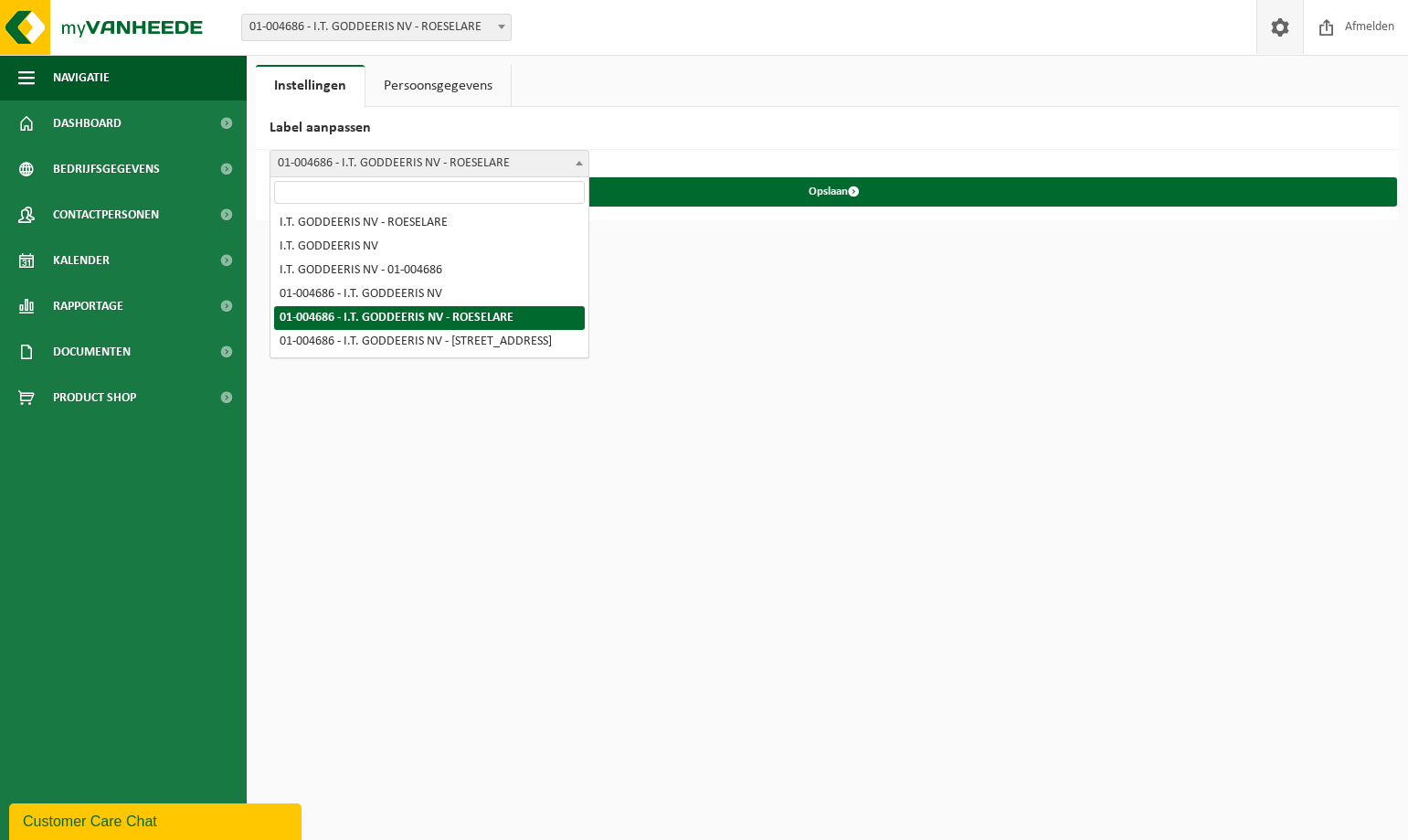
click at [579, 165] on b at bounding box center [579, 163] width 7 height 5
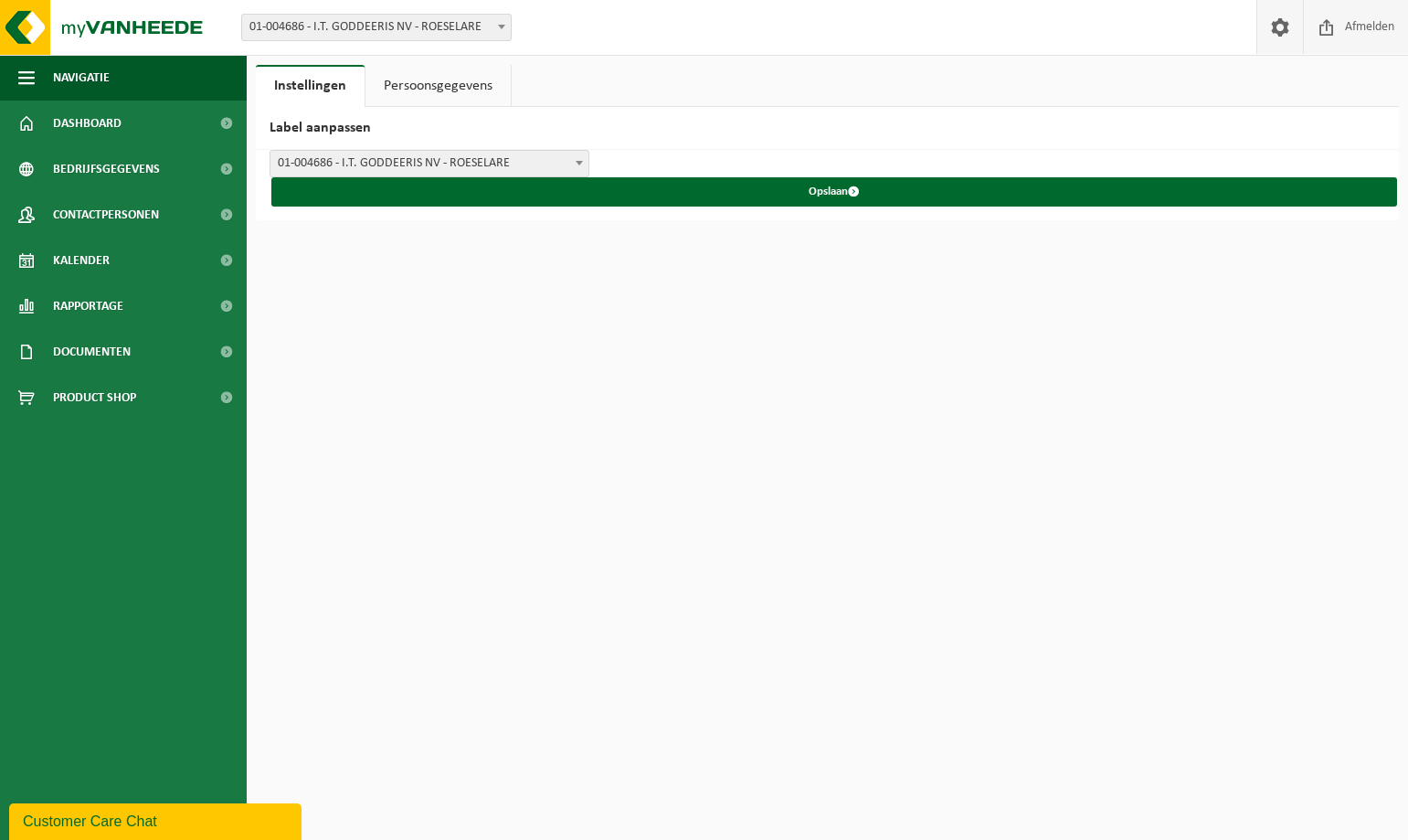
click at [1355, 24] on span "Afmelden" at bounding box center [1369, 27] width 59 height 54
